Goal: Information Seeking & Learning: Learn about a topic

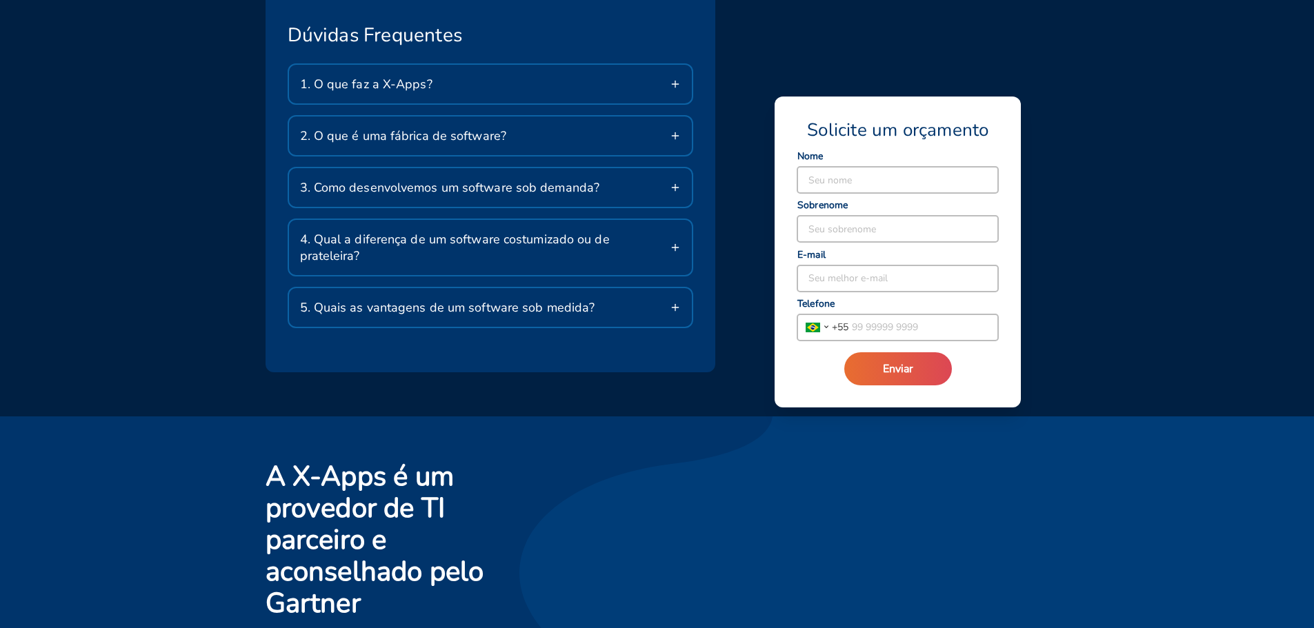
scroll to position [2531, 0]
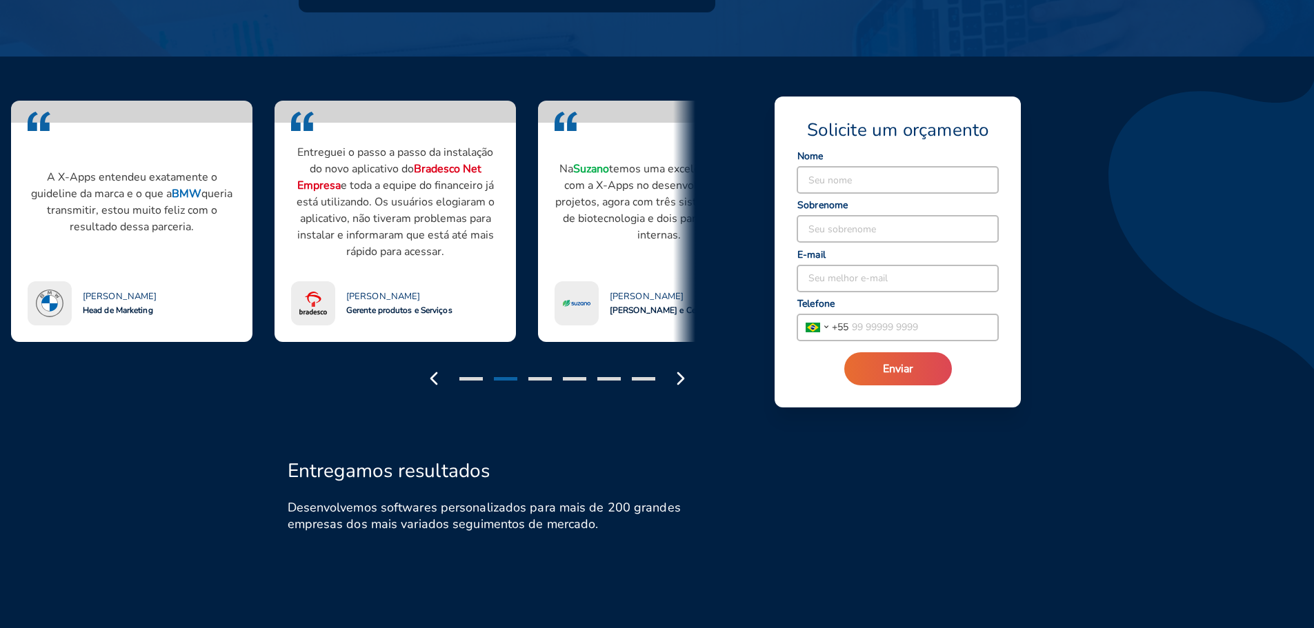
drag, startPoint x: 537, startPoint y: 284, endPoint x: 531, endPoint y: 167, distance: 117.4
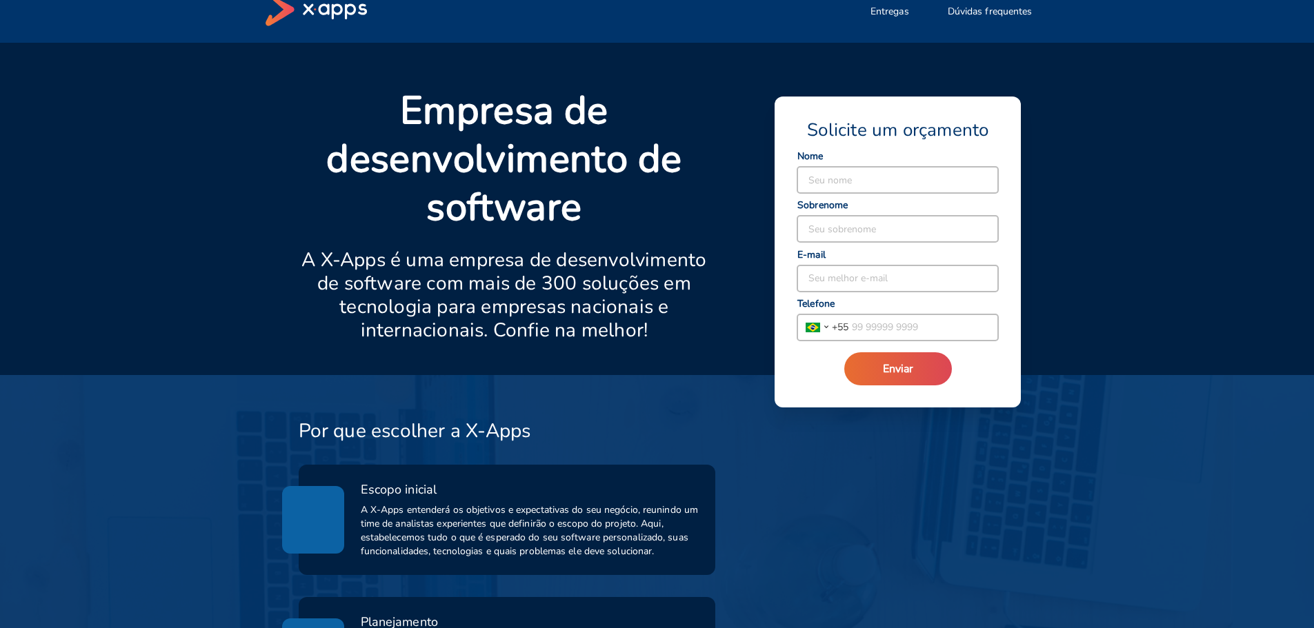
scroll to position [0, 0]
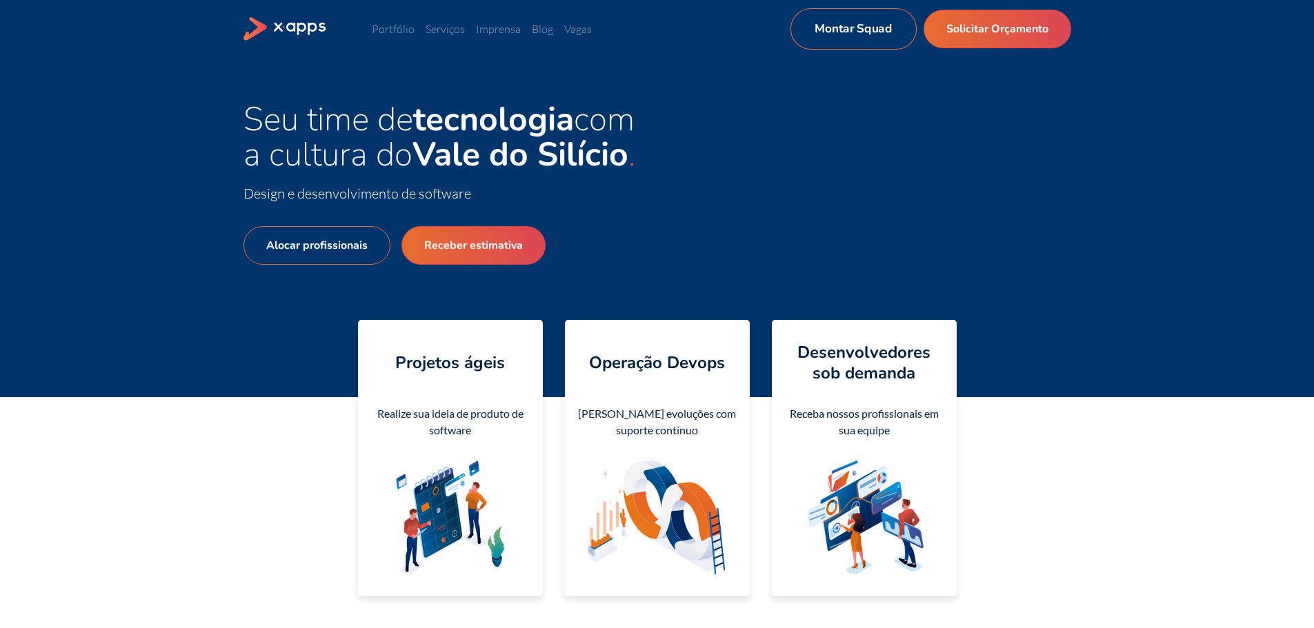
click at [816, 17] on link "Montar Squad" at bounding box center [853, 28] width 126 height 41
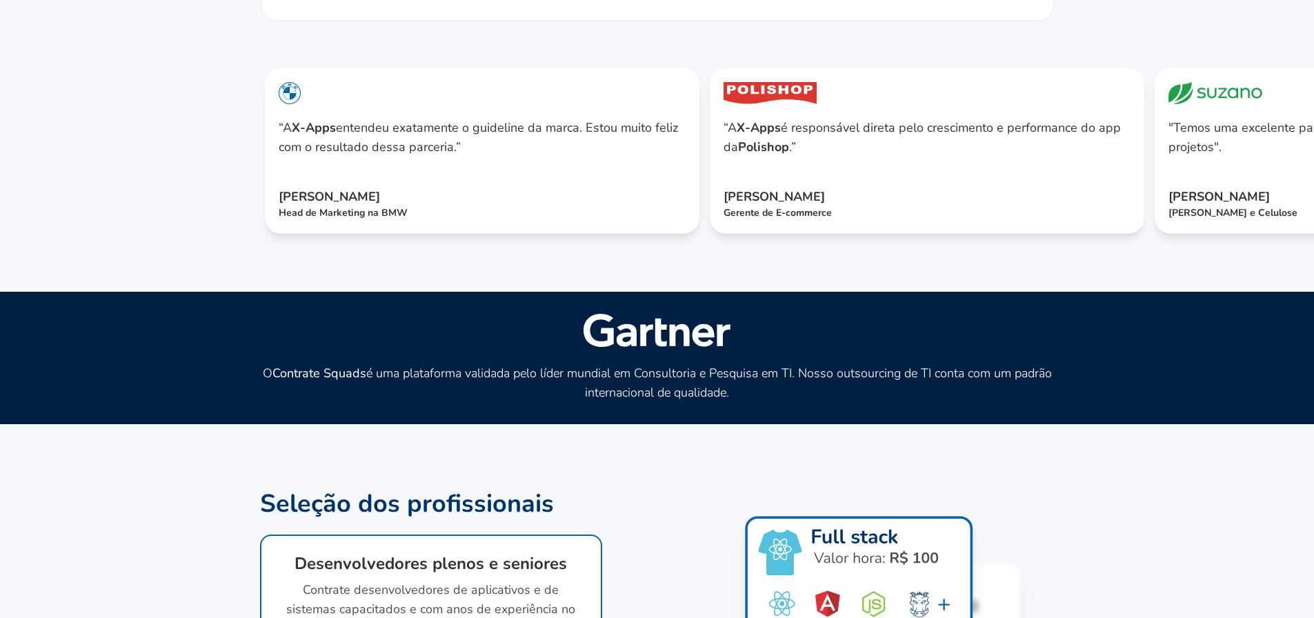
scroll to position [552, 0]
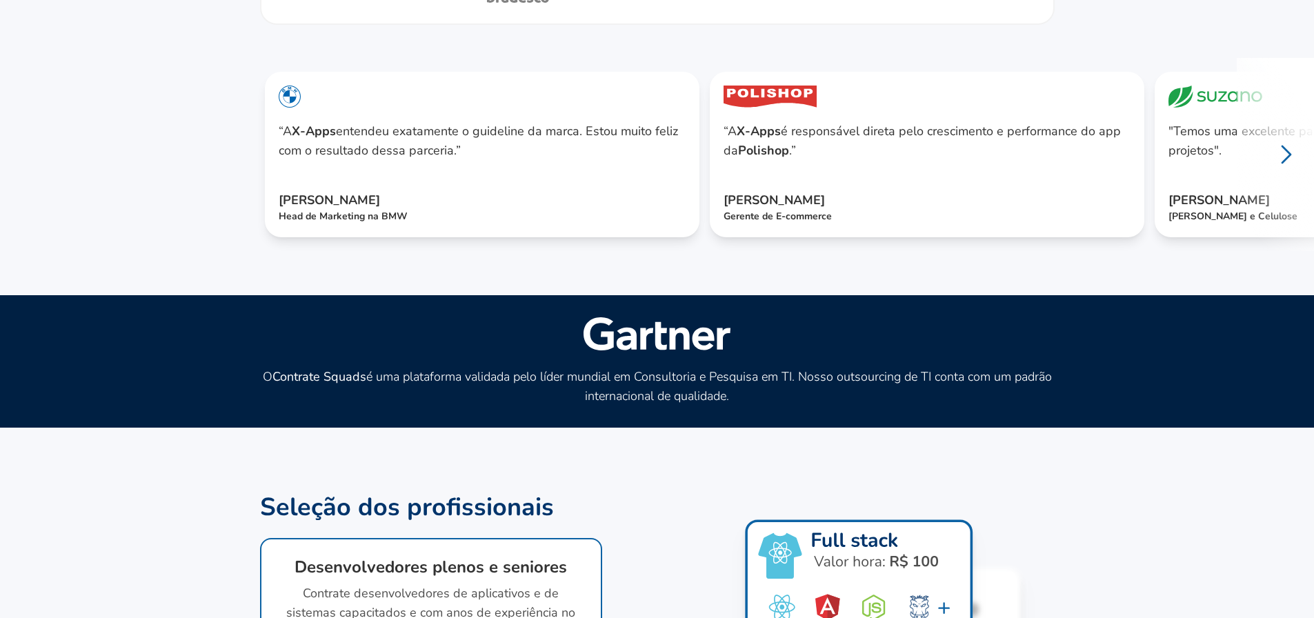
click at [1297, 171] on icon at bounding box center [1286, 154] width 33 height 33
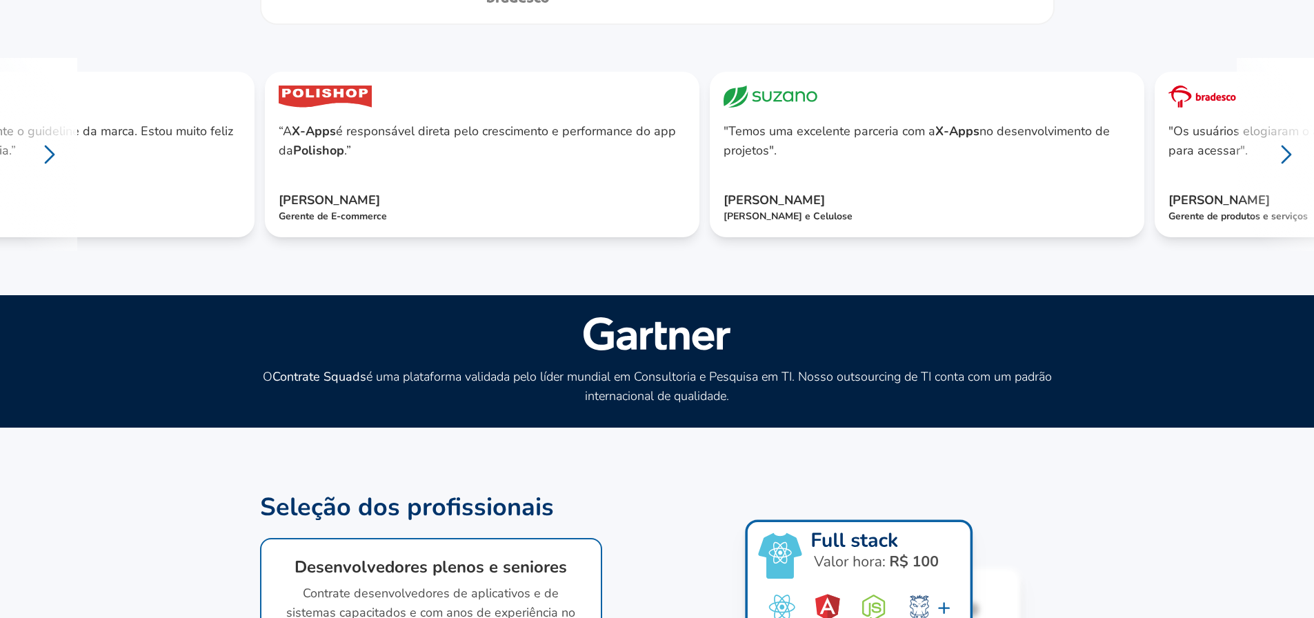
click at [1287, 171] on icon at bounding box center [1286, 154] width 33 height 33
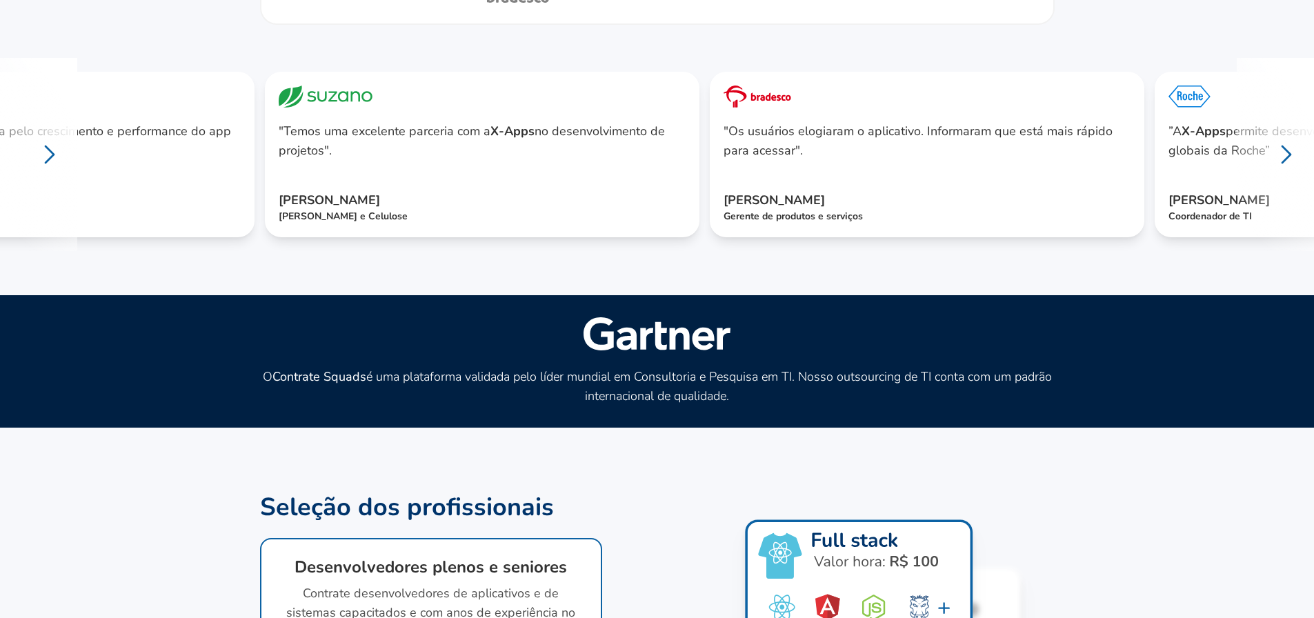
click at [1303, 171] on icon at bounding box center [1286, 154] width 33 height 33
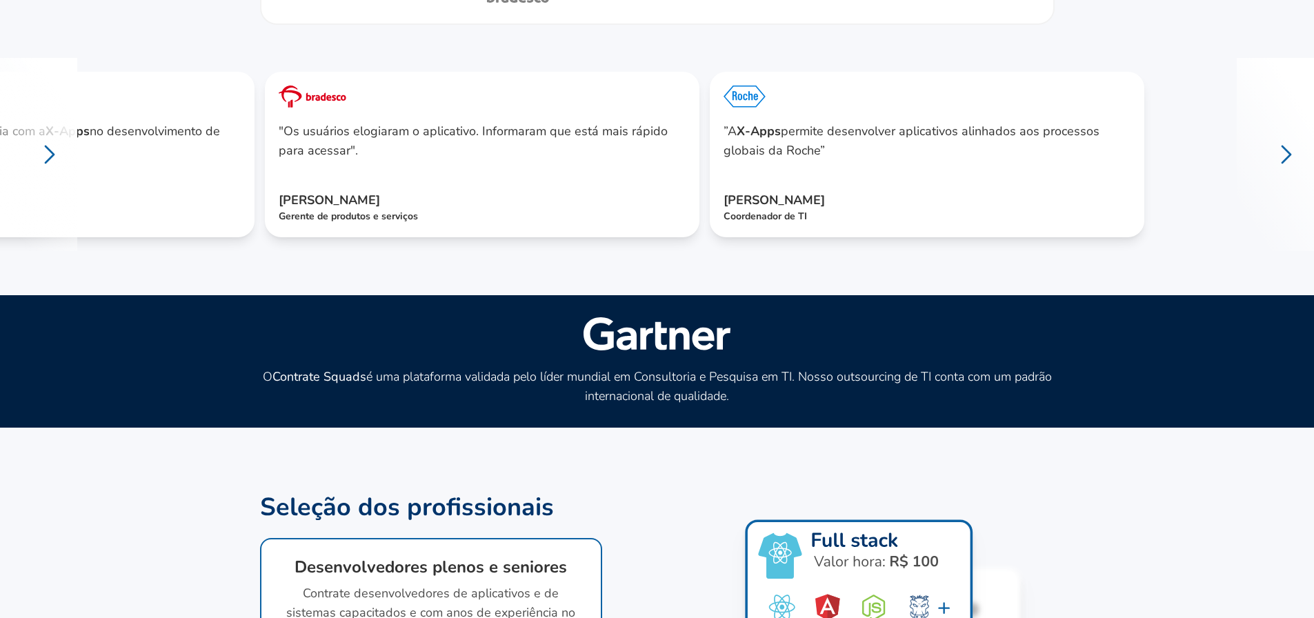
click at [1302, 171] on icon at bounding box center [1286, 154] width 33 height 33
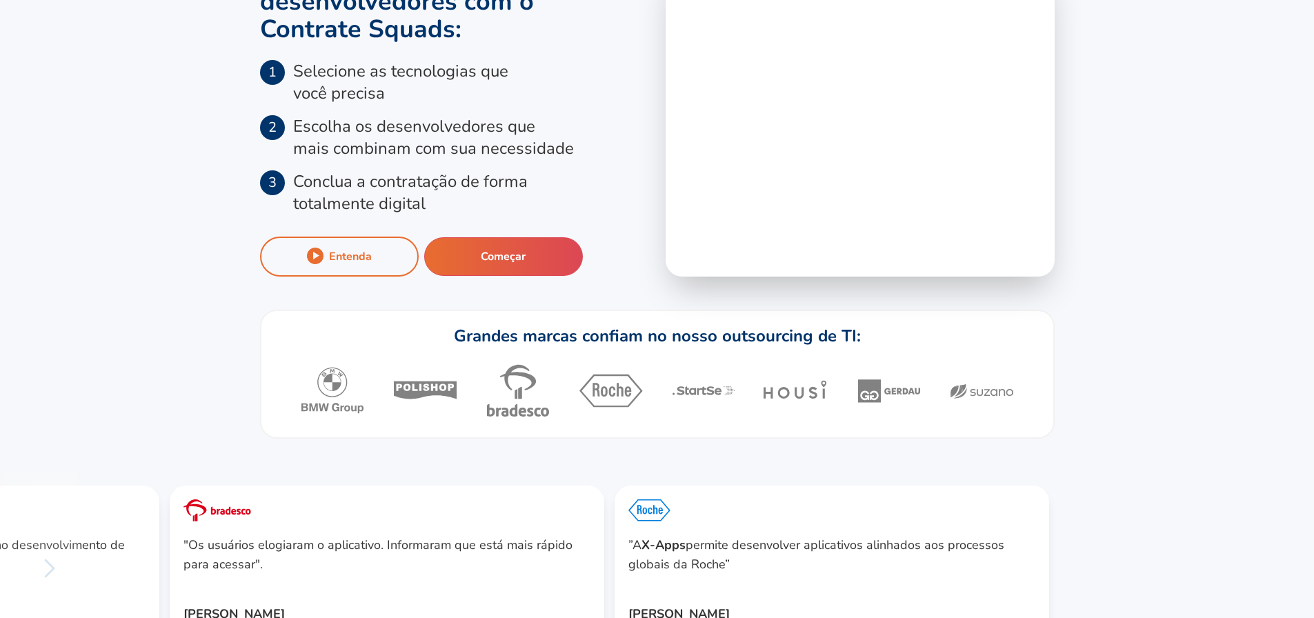
scroll to position [0, 0]
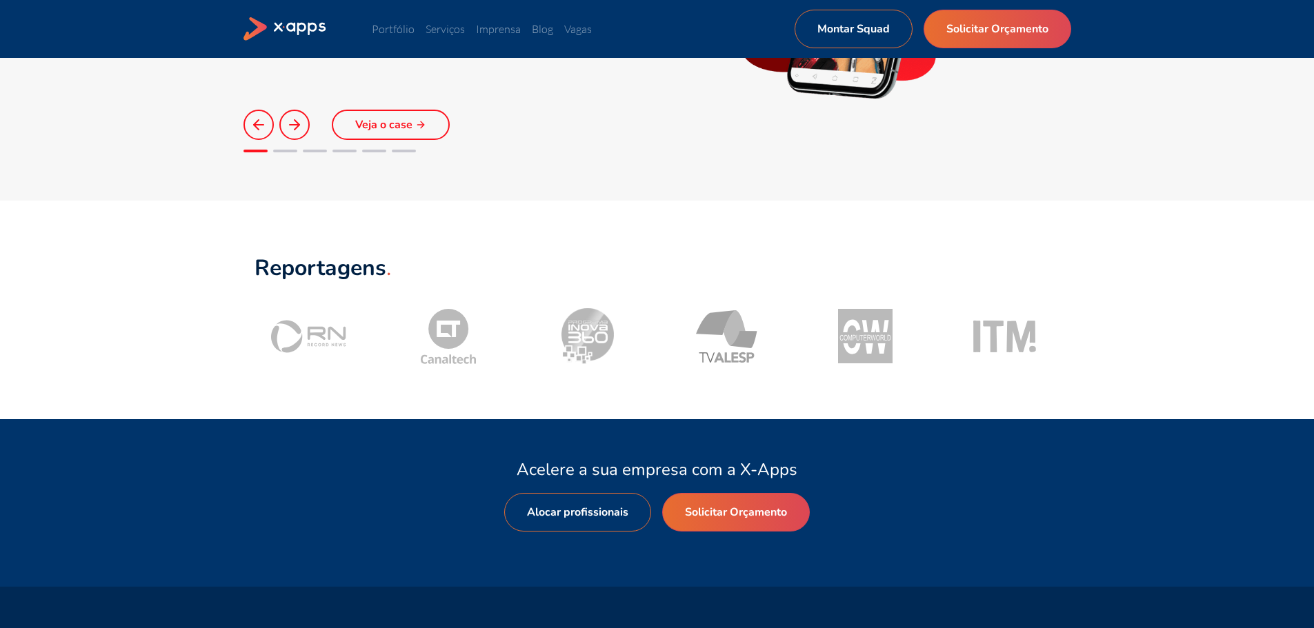
scroll to position [1242, 0]
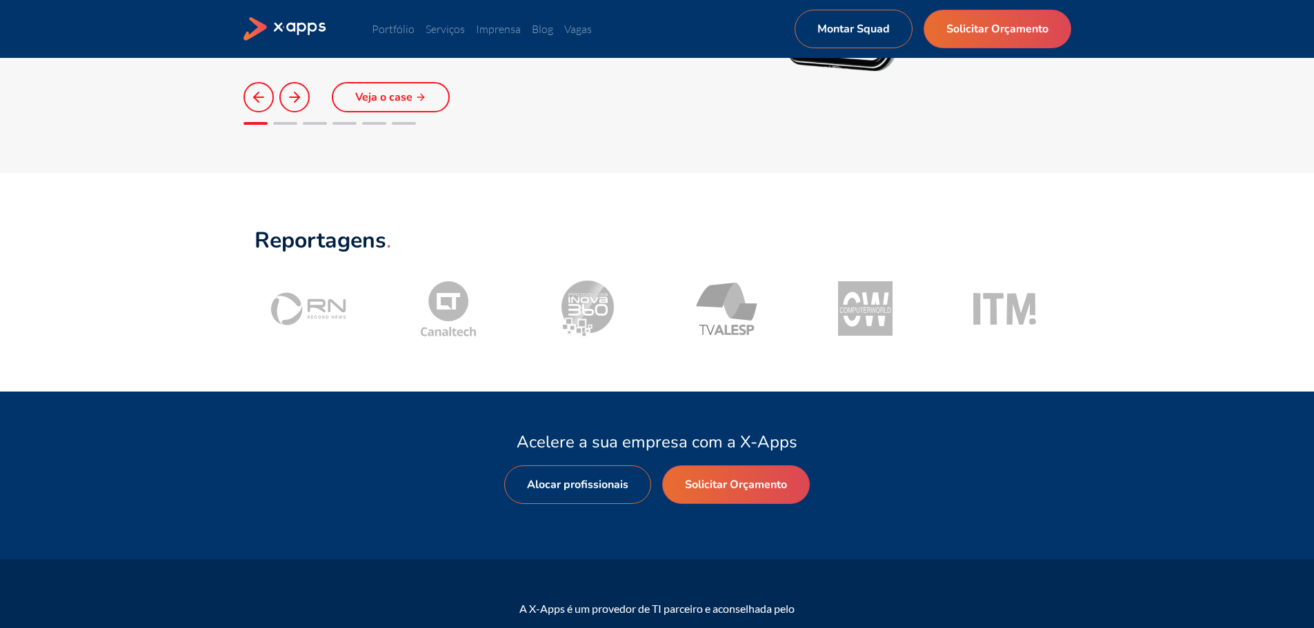
click at [286, 30] on icon at bounding box center [286, 29] width 84 height 24
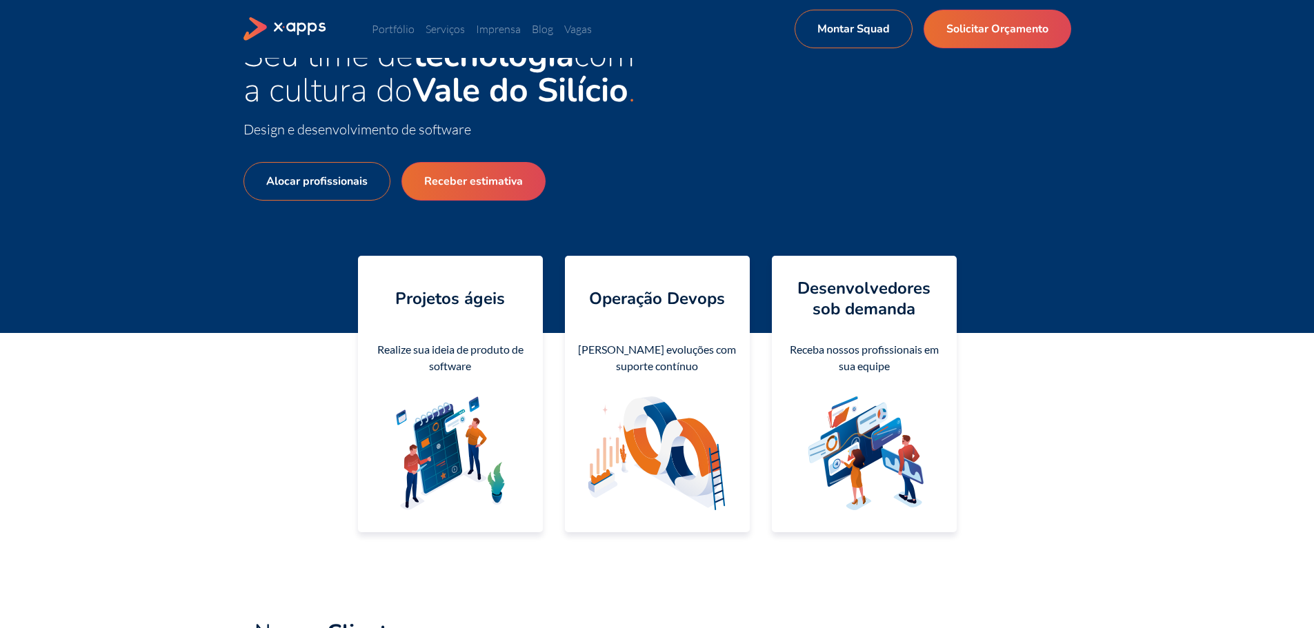
scroll to position [0, 0]
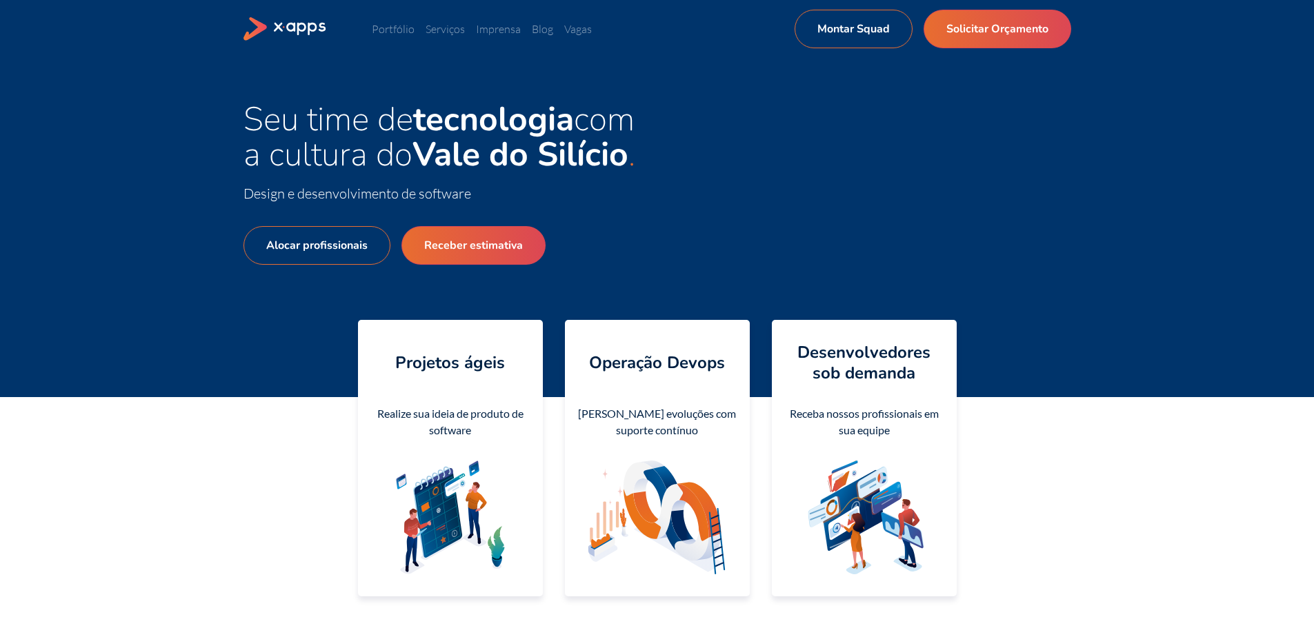
click at [1006, 246] on div "Seu time de tecnologia com a cultura do Vale do Silício Design e desenvolviment…" at bounding box center [658, 227] width 828 height 251
